Goal: Navigation & Orientation: Find specific page/section

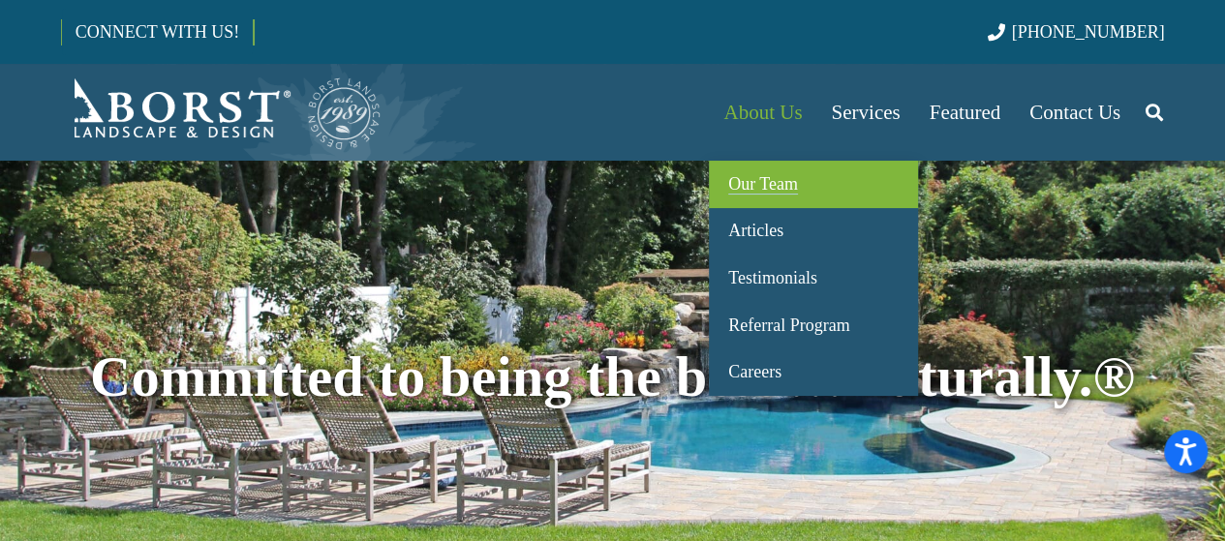
click at [733, 185] on span "Our Team" at bounding box center [763, 183] width 70 height 19
